Goal: Information Seeking & Learning: Find specific fact

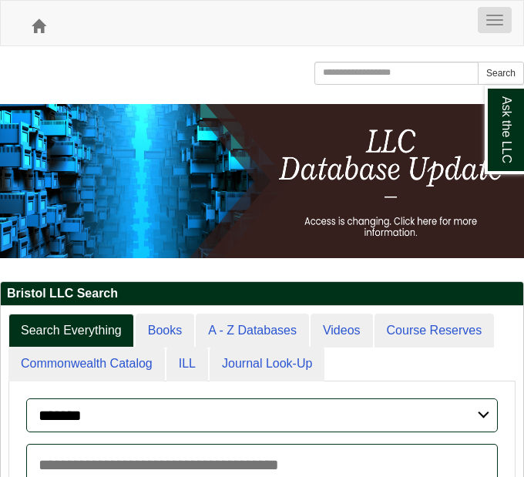
click at [493, 19] on button "Toggle navigation" at bounding box center [495, 20] width 34 height 26
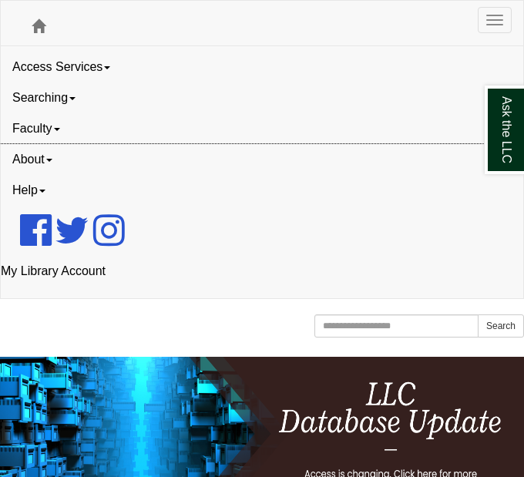
click at [25, 160] on link "About" at bounding box center [262, 159] width 523 height 31
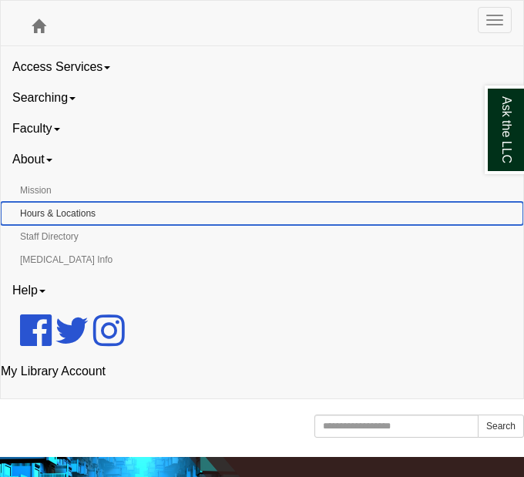
click at [29, 209] on link "Hours & Locations" at bounding box center [262, 213] width 523 height 23
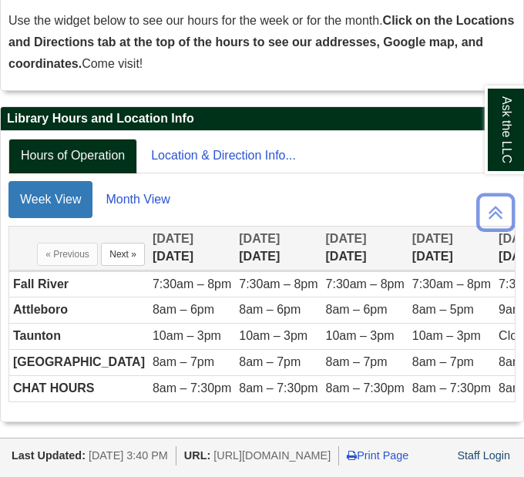
scroll to position [315, 0]
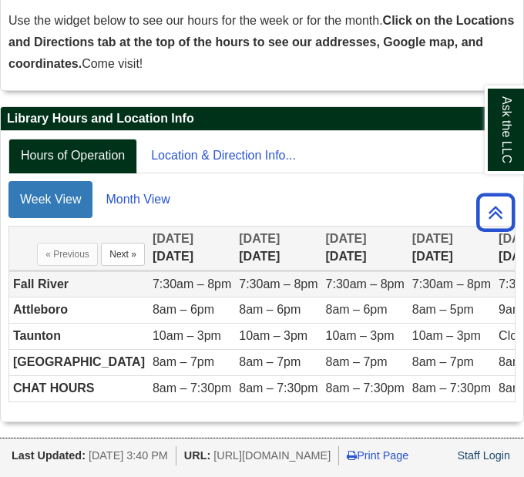
click at [25, 271] on td "Fall River" at bounding box center [79, 284] width 140 height 26
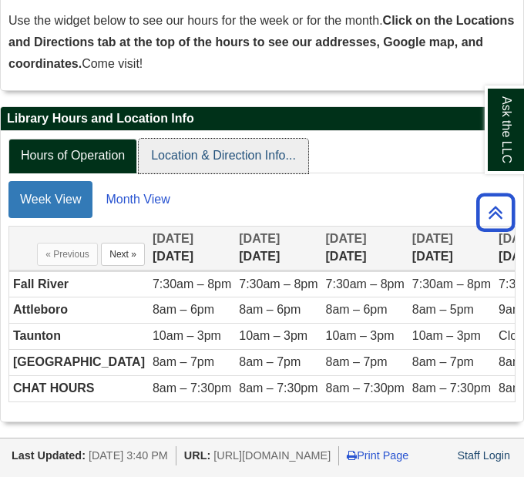
click at [207, 139] on link "Location & Direction Info..." at bounding box center [224, 156] width 170 height 35
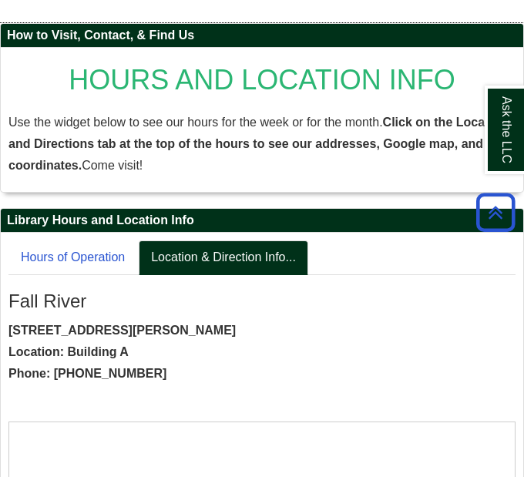
scroll to position [0, 0]
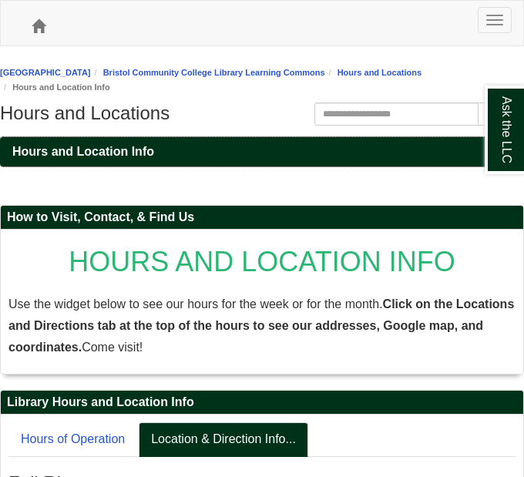
click at [289, 161] on link "Hours and Location Info" at bounding box center [262, 151] width 524 height 29
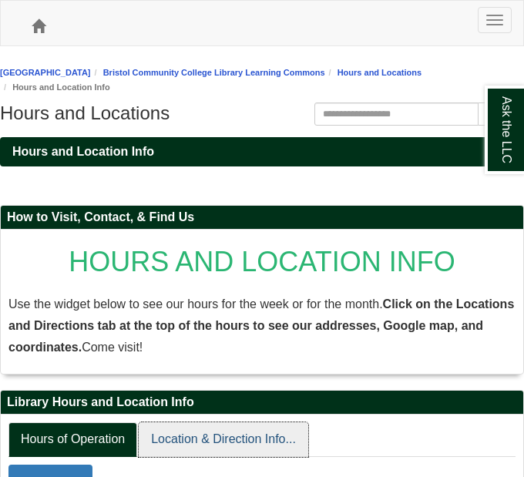
click at [260, 438] on link "Location & Direction Info..." at bounding box center [224, 440] width 170 height 35
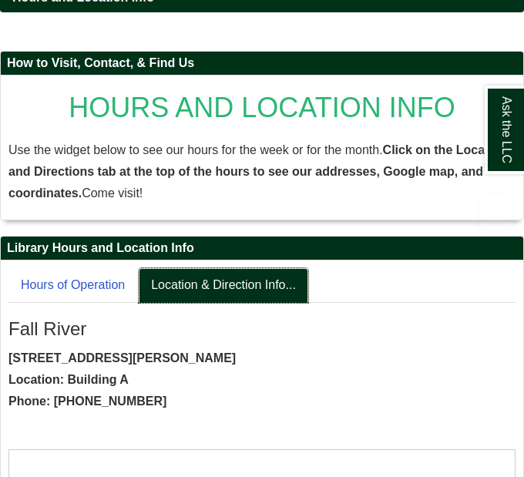
scroll to position [231, 0]
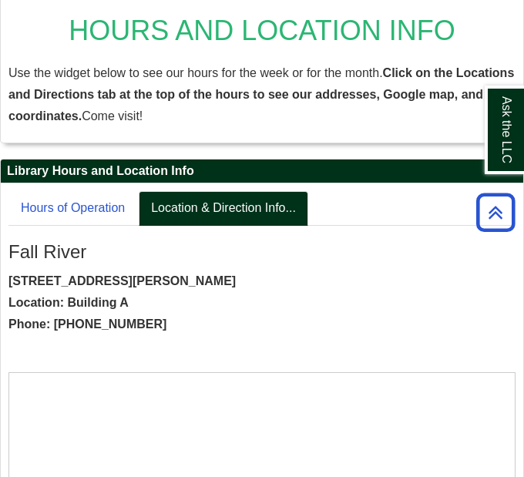
click at [332, 196] on ul "Hours of Operation Location & Direction Info..." at bounding box center [261, 208] width 507 height 35
